Goal: Information Seeking & Learning: Learn about a topic

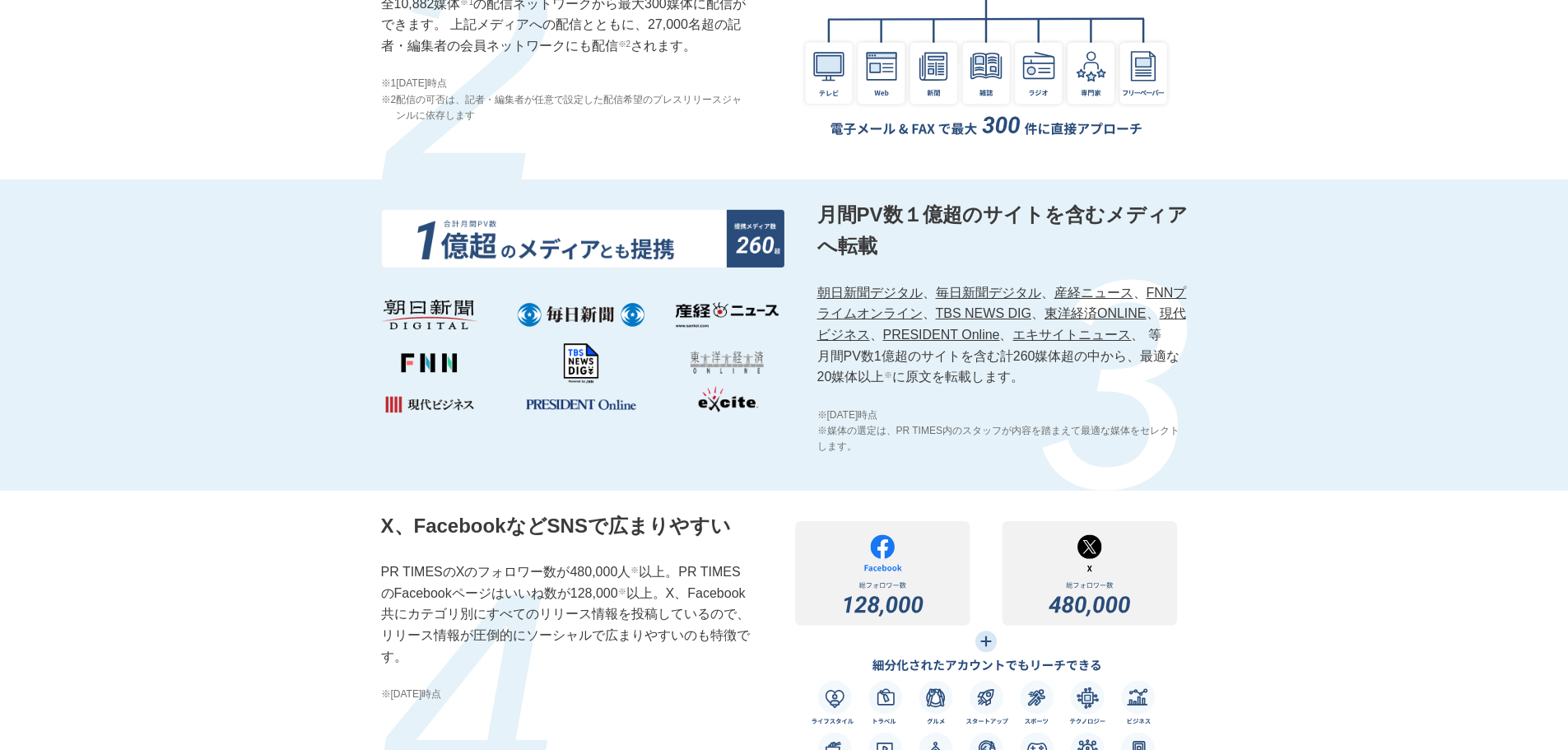
scroll to position [1893, 0]
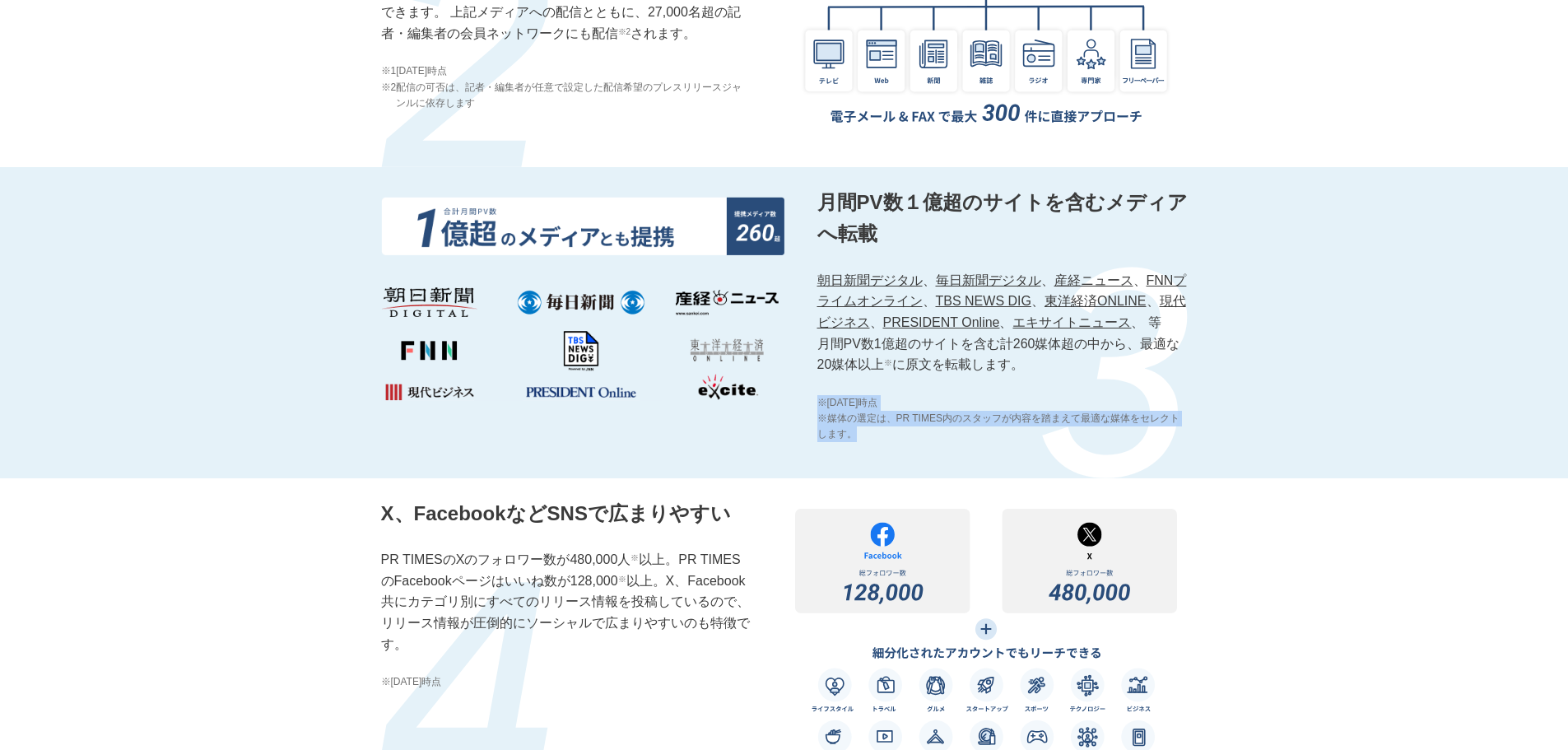
drag, startPoint x: 820, startPoint y: 423, endPoint x: 924, endPoint y: 451, distance: 107.7
click at [924, 451] on div "月間PV数１億超のサイトを含むメディアへ転載 朝日新聞デジタル 、 毎日新聞デジタル 、 産経ニュース 、 FNNプライムオンライン 、 TBS NEWS D…" at bounding box center [1002, 322] width 370 height 272
click at [1194, 430] on div "月間PV数１億超のサイトを含むメディアへ転載 朝日新聞デジタル 、 毎日新聞デジタル 、 産経ニュース 、 FNNプライムオンライン 、 TBS NEWS D…" at bounding box center [784, 322] width 1568 height 311
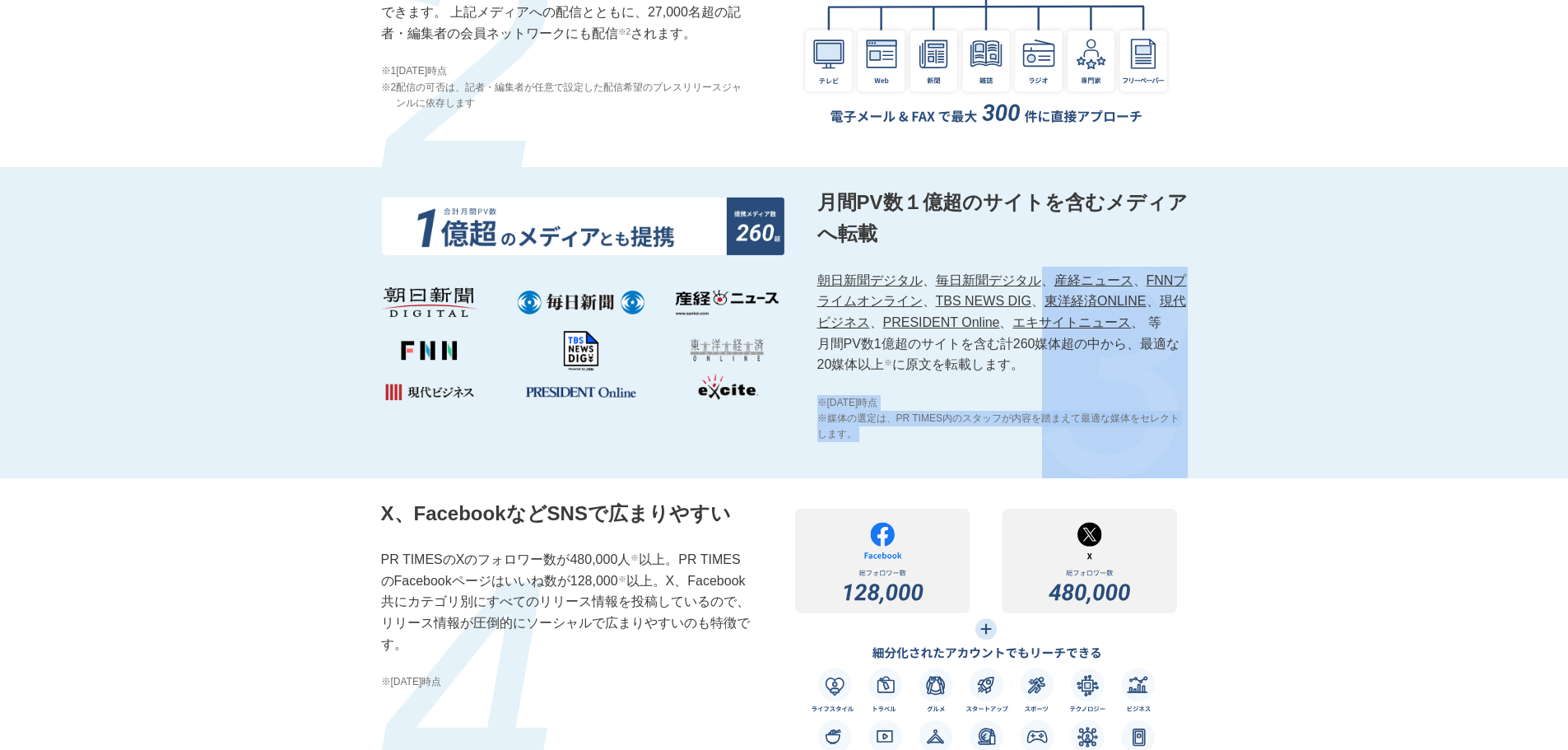
drag, startPoint x: 819, startPoint y: 423, endPoint x: 1114, endPoint y: 466, distance: 298.1
click at [1114, 466] on div "月間PV数１億超のサイトを含むメディアへ転載 朝日新聞デジタル 、 毎日新聞デジタル 、 産経ニュース 、 FNNプライムオンライン 、 TBS NEWS D…" at bounding box center [784, 322] width 807 height 311
click at [1343, 410] on div "月間PV数１億超のサイトを含むメディアへ転載 朝日新聞デジタル 、 毎日新聞デジタル 、 産経ニュース 、 FNNプライムオンライン 、 TBS NEWS D…" at bounding box center [784, 322] width 1568 height 311
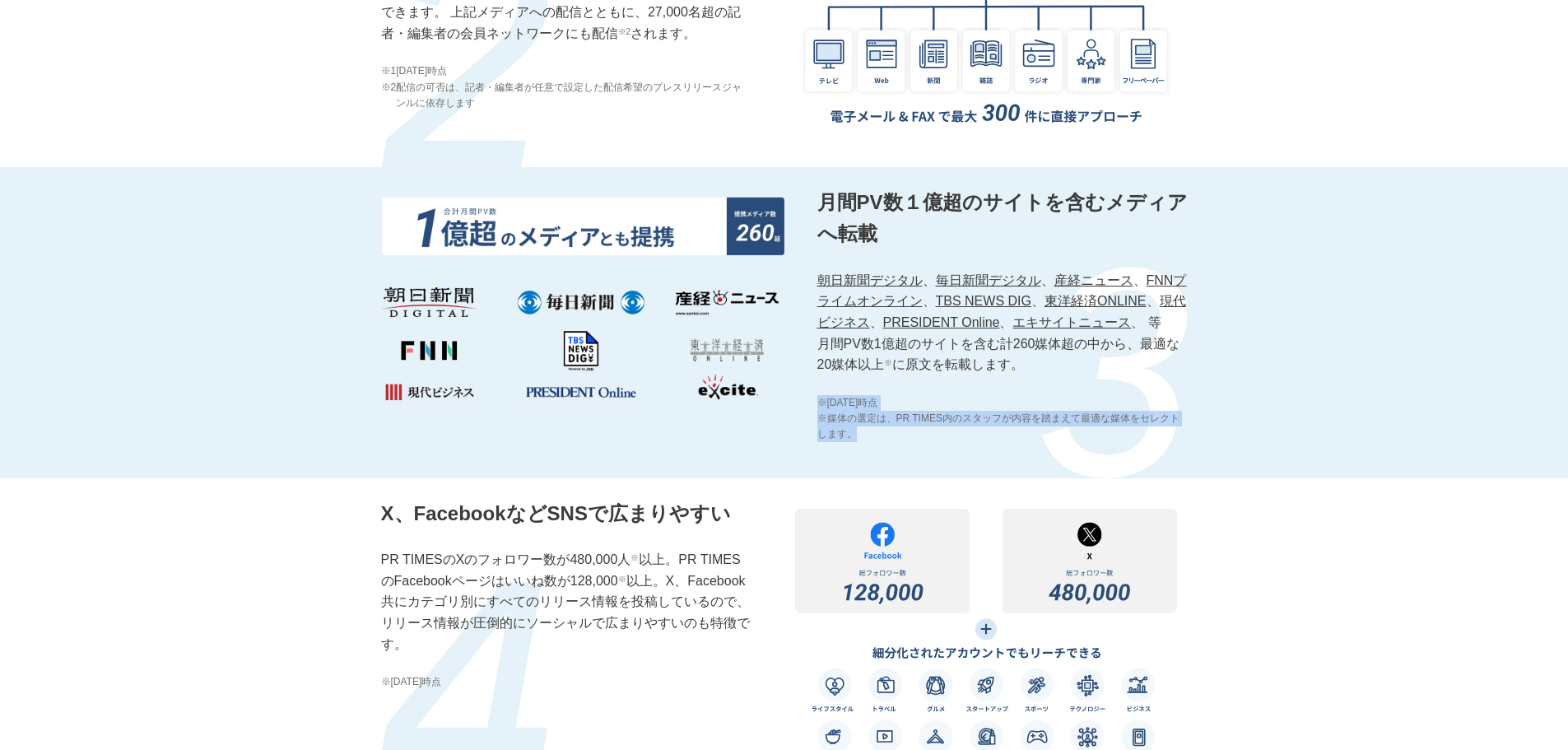
drag, startPoint x: 819, startPoint y: 423, endPoint x: 1017, endPoint y: 452, distance: 200.1
click at [1017, 452] on div "月間PV数１億超のサイトを含むメディアへ転載 朝日新聞デジタル 、 毎日新聞デジタル 、 産経ニュース 、 FNNプライムオンライン 、 TBS NEWS D…" at bounding box center [1002, 322] width 370 height 272
click at [1301, 441] on div "月間PV数１億超のサイトを含むメディアへ転載 朝日新聞デジタル 、 毎日新聞デジタル 、 産経ニュース 、 FNNプライムオンライン 、 TBS NEWS D…" at bounding box center [784, 322] width 1568 height 311
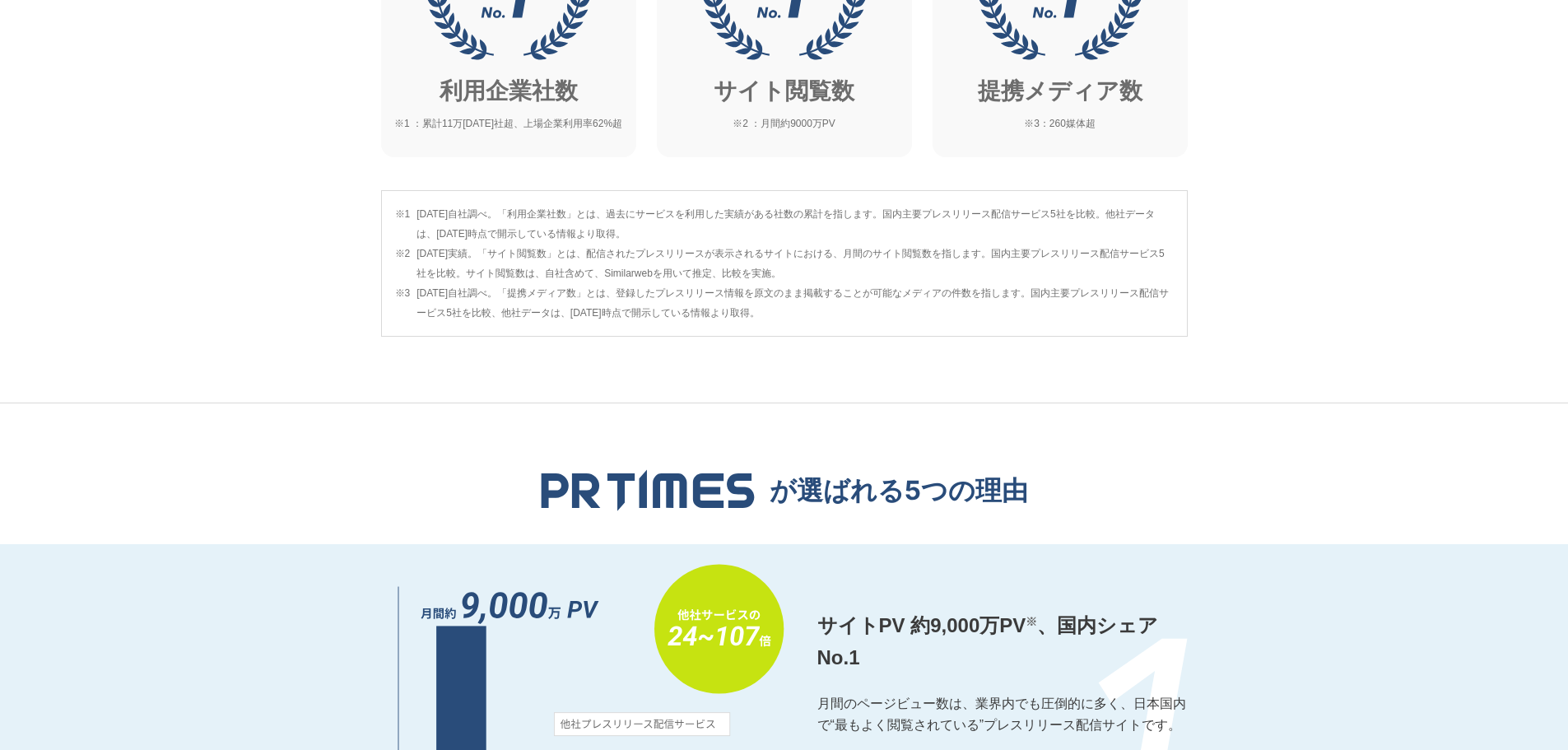
scroll to position [741, 0]
